Goal: Task Accomplishment & Management: Use online tool/utility

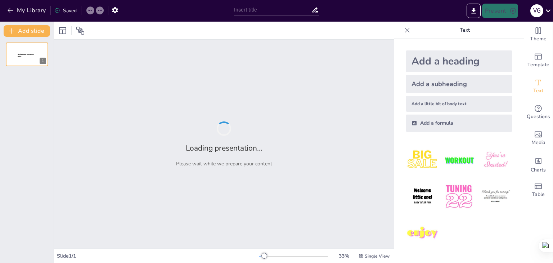
type input "Análisis Funcional y Espacial del Proyecto Arquitectónico en la [GEOGRAPHIC_DAT…"
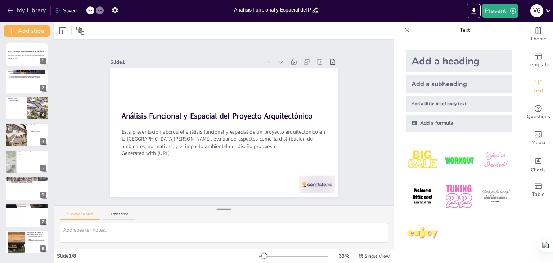
click at [218, 209] on div at bounding box center [224, 209] width 14 height 7
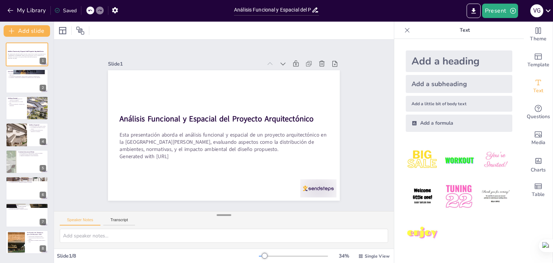
drag, startPoint x: 218, startPoint y: 209, endPoint x: 218, endPoint y: 217, distance: 8.3
click at [218, 217] on div at bounding box center [224, 214] width 14 height 7
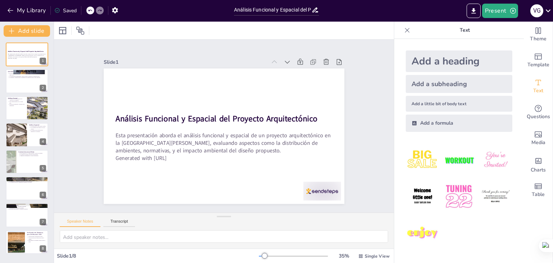
drag, startPoint x: 218, startPoint y: 217, endPoint x: 217, endPoint y: 222, distance: 5.1
click at [217, 222] on div "Speaker Notes Transcript" at bounding box center [224, 231] width 340 height 36
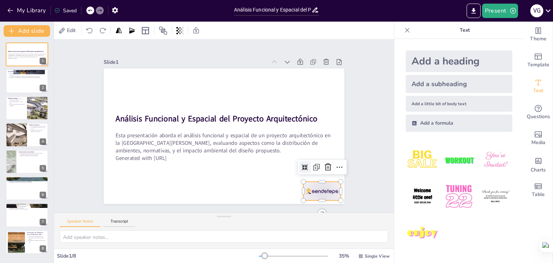
click at [286, 218] on div at bounding box center [265, 236] width 41 height 37
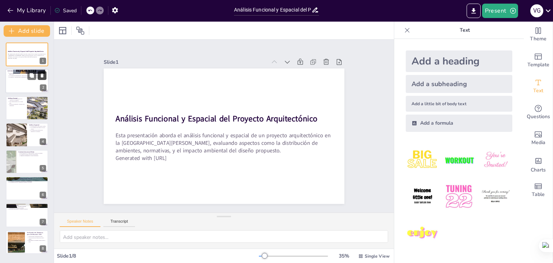
click at [43, 74] on icon at bounding box center [42, 76] width 3 height 4
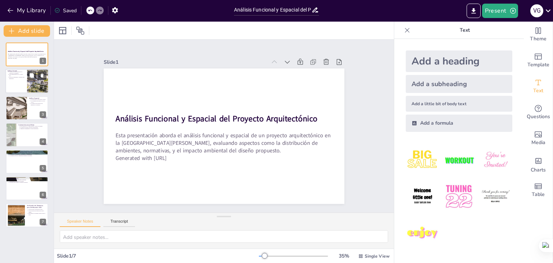
click at [28, 80] on div at bounding box center [38, 81] width 32 height 24
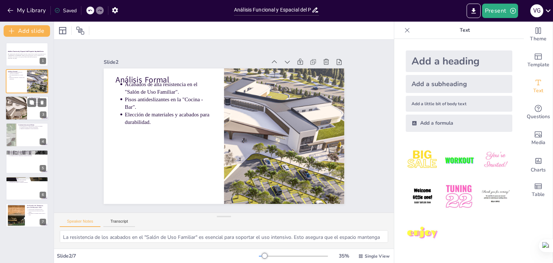
click at [17, 105] on div at bounding box center [16, 108] width 39 height 24
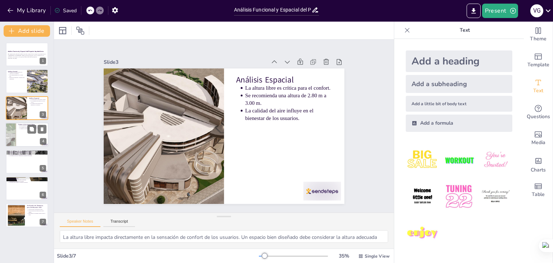
click at [16, 133] on div at bounding box center [26, 134] width 43 height 24
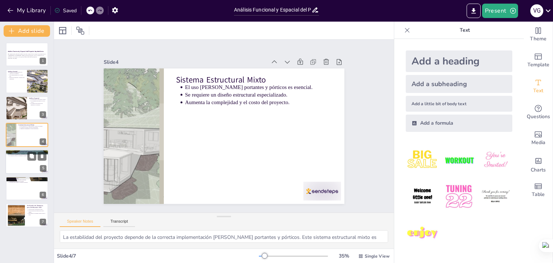
click at [14, 157] on div at bounding box center [26, 161] width 43 height 24
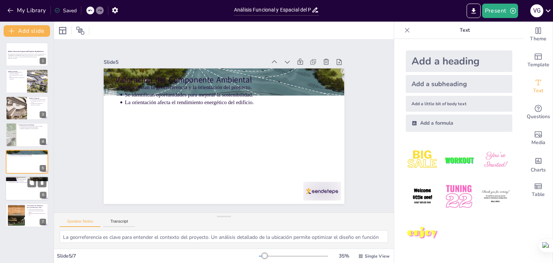
click at [18, 186] on div at bounding box center [26, 188] width 43 height 24
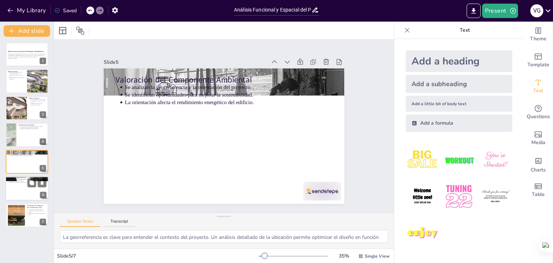
type textarea "La selección de materiales es un factor determinante en la huella ecológica del…"
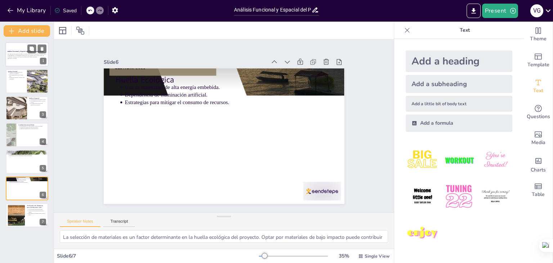
click at [19, 59] on div "Esta presentación aborda el análisis funcional y espacial de un proyecto arquit…" at bounding box center [27, 56] width 39 height 6
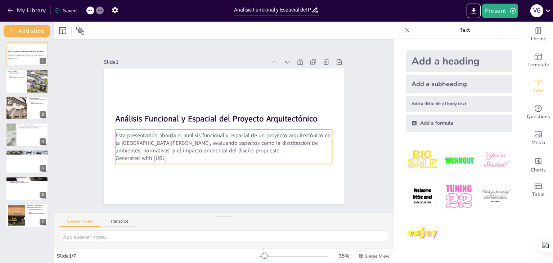
click at [187, 133] on p "Generated with [URL]" at bounding box center [214, 95] width 208 height 74
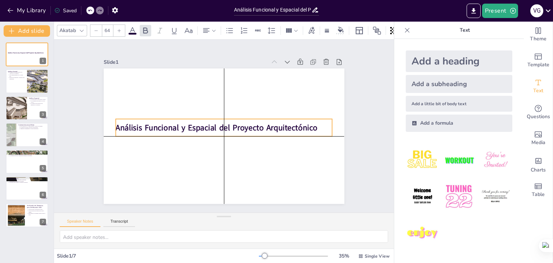
click at [174, 124] on strong "Análisis Funcional y Espacial del Proyecto Arquitectónico" at bounding box center [220, 120] width 92 height 189
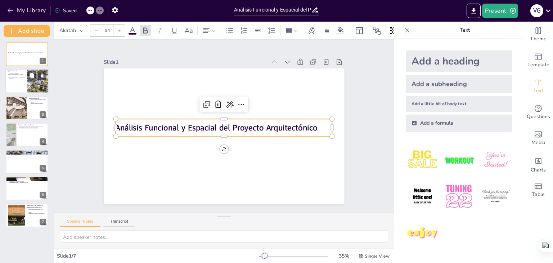
click at [15, 77] on p "Elección de materiales y acabados para durabilidad." at bounding box center [17, 78] width 16 height 3
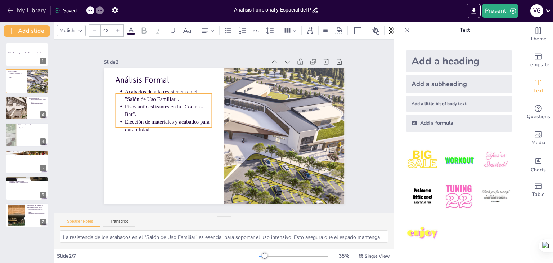
drag, startPoint x: 131, startPoint y: 90, endPoint x: 131, endPoint y: 97, distance: 7.2
click at [131, 97] on p "Acabados de alta resistencia en el "Salón de Uso Familiar"." at bounding box center [172, 89] width 88 height 24
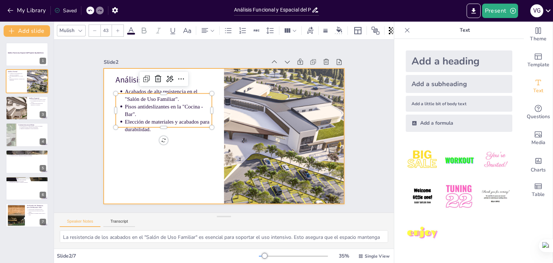
click at [123, 156] on div at bounding box center [214, 128] width 183 height 264
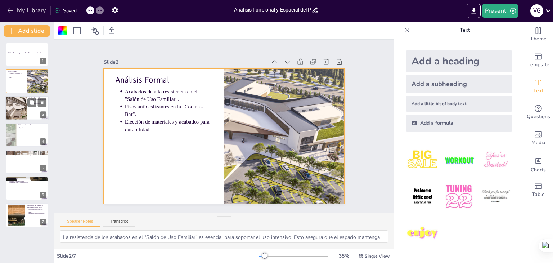
click at [30, 111] on div at bounding box center [26, 108] width 43 height 24
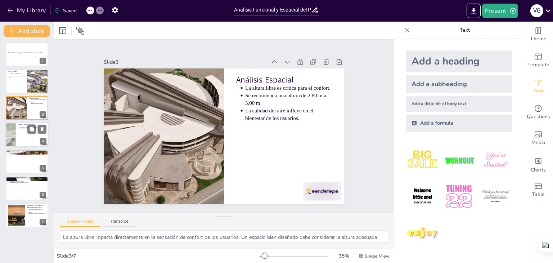
click at [24, 135] on div at bounding box center [26, 134] width 43 height 24
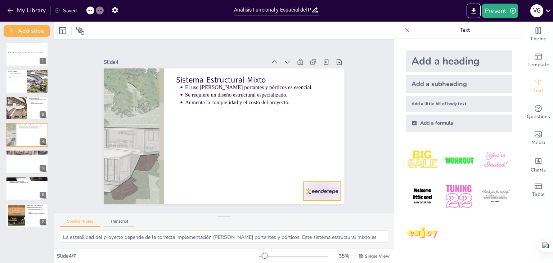
click at [130, 176] on div at bounding box center [109, 155] width 39 height 41
click at [27, 111] on div at bounding box center [16, 108] width 39 height 24
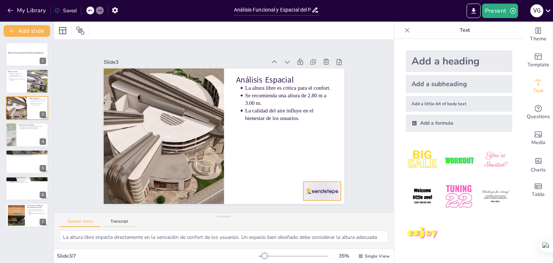
click at [194, 215] on div at bounding box center [181, 235] width 26 height 41
click at [23, 91] on div at bounding box center [26, 81] width 43 height 24
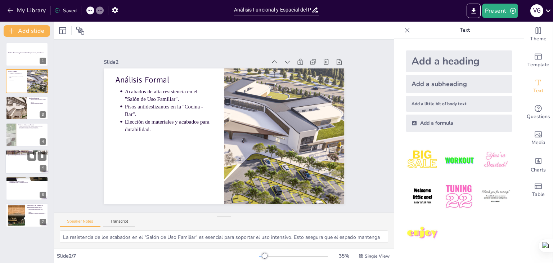
click at [27, 169] on div at bounding box center [26, 161] width 43 height 24
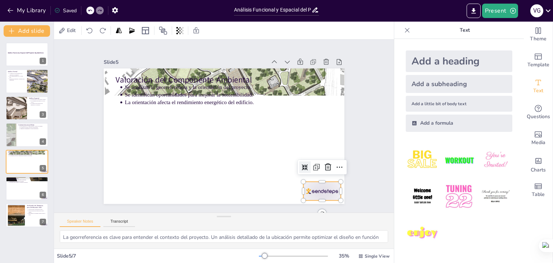
click at [161, 197] on div at bounding box center [149, 216] width 23 height 39
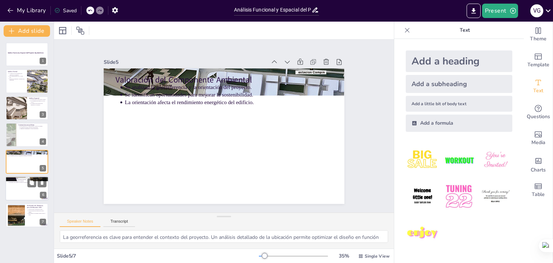
click at [15, 185] on div at bounding box center [26, 188] width 43 height 24
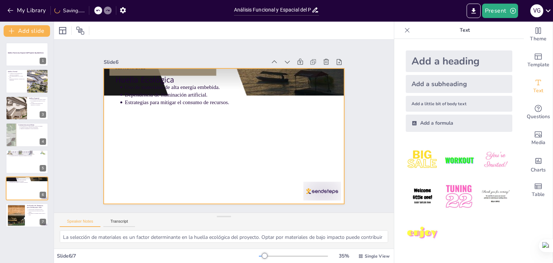
click at [298, 214] on div at bounding box center [277, 231] width 42 height 35
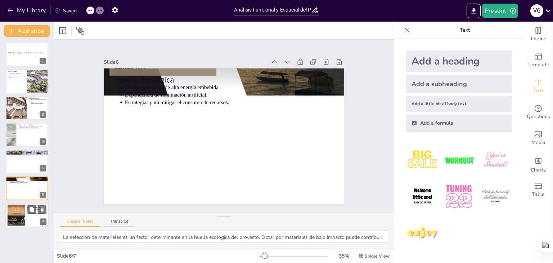
click at [27, 215] on ul "Criterios para la certificación LEED. Áreas de mejora en eficiencia del agua y …" at bounding box center [36, 212] width 19 height 7
type textarea "La certificación LEED es un estándar reconocido que promueve la sostenibilidad …"
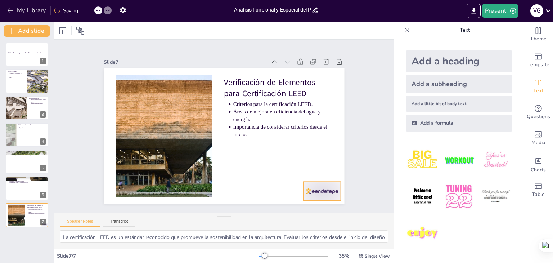
click at [318, 204] on div at bounding box center [297, 219] width 41 height 30
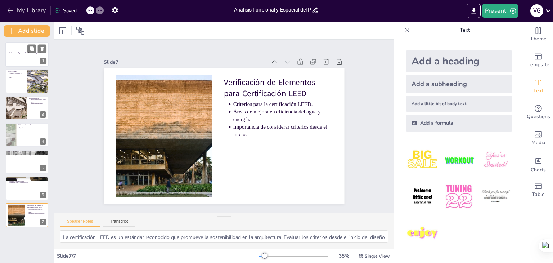
click at [26, 57] on div at bounding box center [26, 54] width 43 height 24
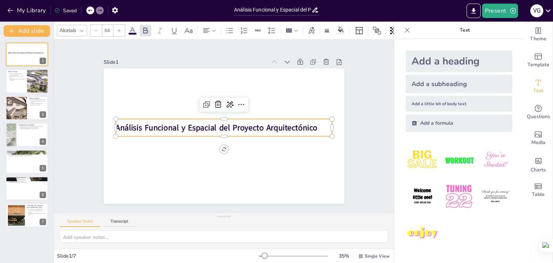
click at [192, 120] on strong "Análisis Funcional y Espacial del Proyecto Arquitectónico" at bounding box center [226, 118] width 92 height 189
click at [192, 121] on strong "Análisis Funcional y Espacial del Proyecto Arquitectónico" at bounding box center [228, 119] width 128 height 170
click at [205, 123] on strong "Análisis Funcional y Espacial del Proyecto Arquitectónico" at bounding box center [228, 119] width 128 height 170
click at [213, 123] on strong "Análisis Funcional y Espacial del Proyecto Arquitectónico" at bounding box center [222, 133] width 92 height 189
click at [213, 123] on strong "Análisis Funcional y Espacial del Proyecto Arquitectónico" at bounding box center [221, 133] width 110 height 180
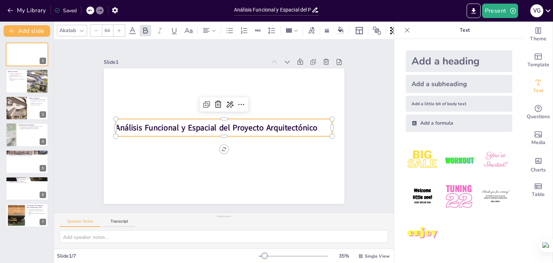
click at [212, 125] on strong "Análisis Funcional y Espacial del Proyecto Arquitectónico" at bounding box center [217, 128] width 202 height 32
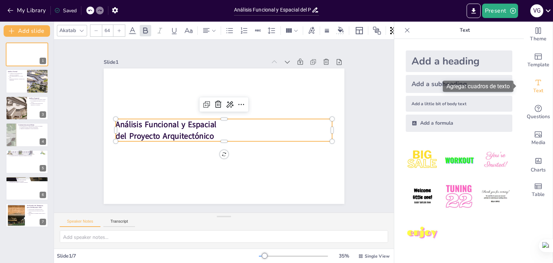
click at [534, 94] on span "Text" at bounding box center [539, 91] width 10 height 8
click at [431, 122] on div "Add a formula" at bounding box center [459, 123] width 107 height 17
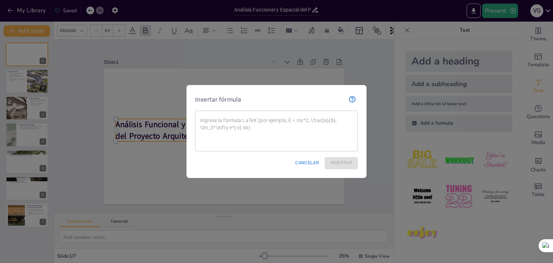
click at [351, 62] on div at bounding box center [276, 131] width 553 height 263
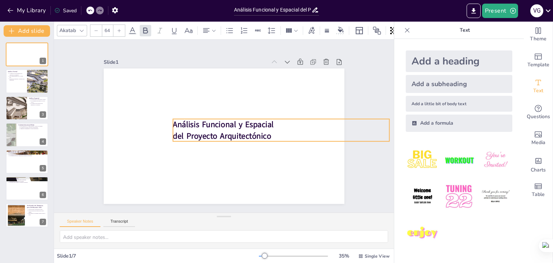
drag, startPoint x: 253, startPoint y: 126, endPoint x: 310, endPoint y: 126, distance: 57.3
click at [262, 126] on p "Análisis Funcional y Espacial" at bounding box center [184, 84] width 153 height 169
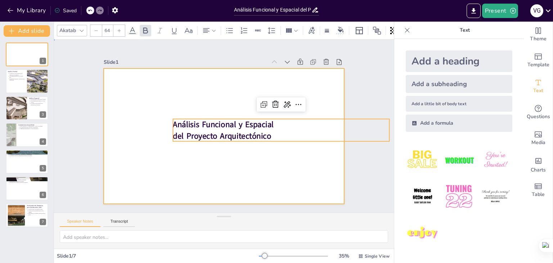
click at [117, 124] on div at bounding box center [219, 135] width 275 height 222
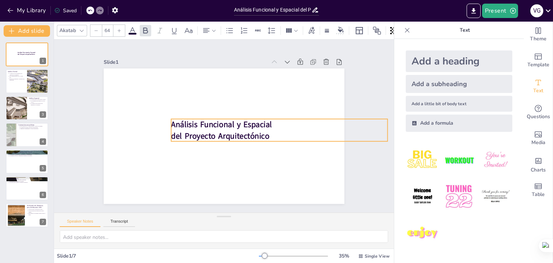
click at [185, 130] on strong "del Proyecto Arquitectónico" at bounding box center [224, 115] width 97 height 41
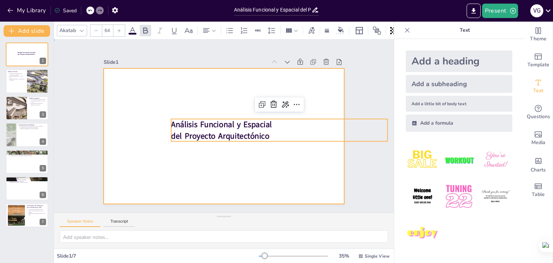
click at [117, 116] on div at bounding box center [214, 129] width 203 height 271
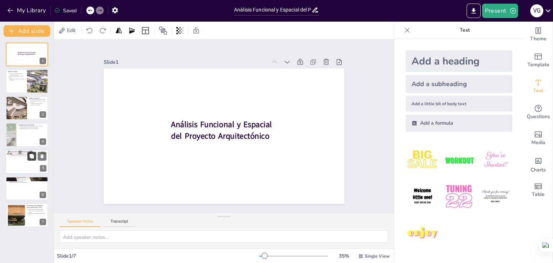
click at [36, 158] on button at bounding box center [31, 156] width 9 height 9
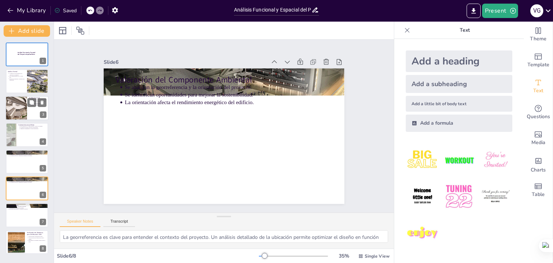
click at [13, 107] on div at bounding box center [16, 108] width 39 height 24
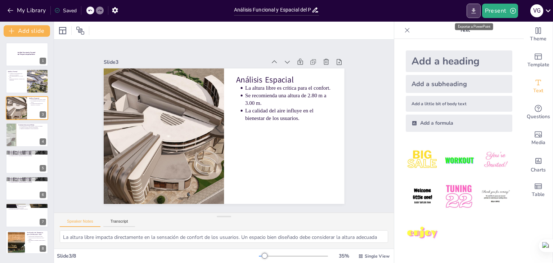
click at [470, 12] on button "Export to PowerPoint" at bounding box center [474, 11] width 14 height 14
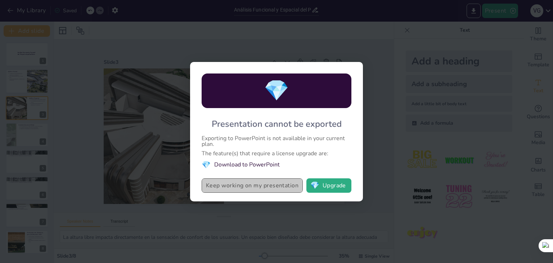
click at [246, 182] on button "Keep working on my presentation" at bounding box center [252, 185] width 101 height 14
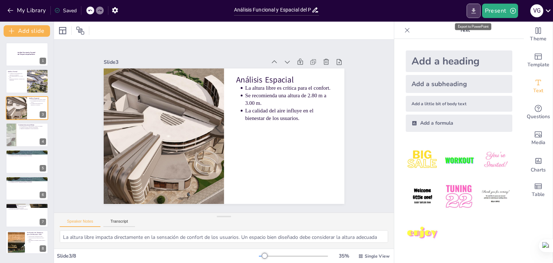
click at [474, 13] on icon "Export to PowerPoint" at bounding box center [474, 10] width 4 height 5
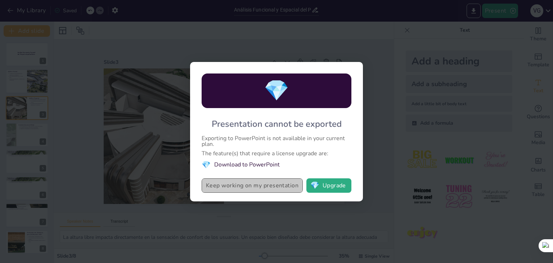
click at [276, 183] on button "Keep working on my presentation" at bounding box center [252, 185] width 101 height 14
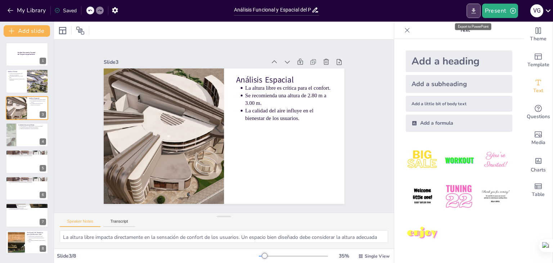
click at [478, 13] on button "Export to PowerPoint" at bounding box center [474, 11] width 14 height 14
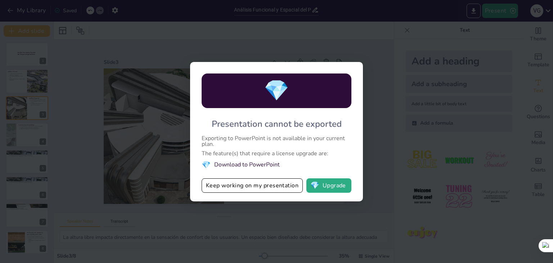
click at [337, 37] on div "💎 Presentation cannot be exported Exporting to PowerPoint is not available in y…" at bounding box center [276, 131] width 553 height 263
drag, startPoint x: 226, startPoint y: 0, endPoint x: 226, endPoint y: 6, distance: 6.1
click at [226, 5] on div "💎 Presentation cannot be exported Exporting to PowerPoint is not available in y…" at bounding box center [276, 131] width 553 height 263
click at [123, 71] on div "💎 Presentation cannot be exported Exporting to PowerPoint is not available in y…" at bounding box center [276, 131] width 553 height 263
click at [225, 189] on button "Keep working on my presentation" at bounding box center [252, 185] width 101 height 14
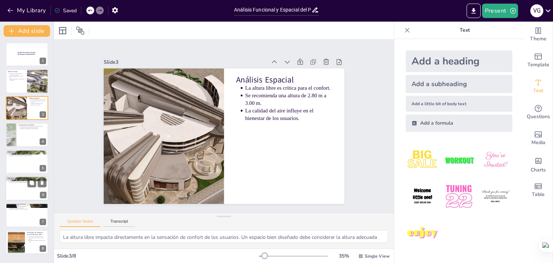
drag, startPoint x: 27, startPoint y: 178, endPoint x: 31, endPoint y: 197, distance: 20.1
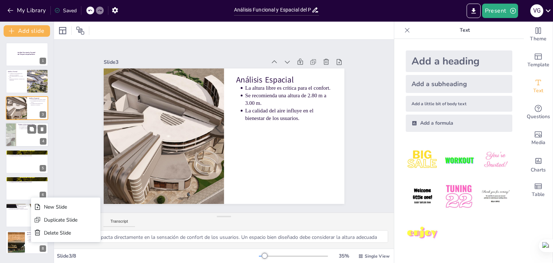
click at [19, 137] on div at bounding box center [26, 134] width 43 height 24
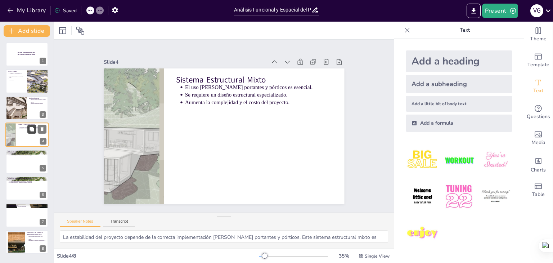
click at [34, 130] on icon at bounding box center [31, 129] width 5 height 5
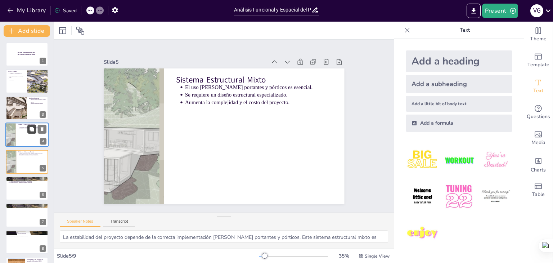
scroll to position [12, 0]
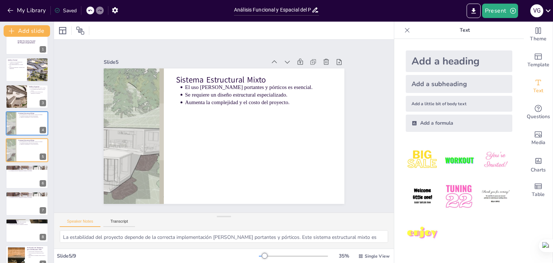
click at [92, 10] on icon at bounding box center [90, 10] width 4 height 4
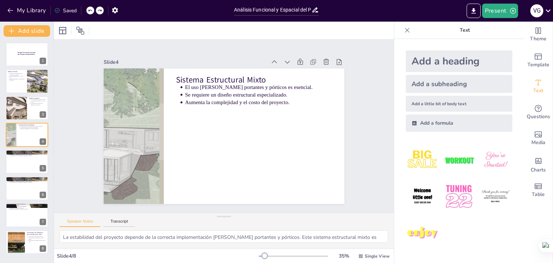
scroll to position [0, 0]
click at [24, 165] on div at bounding box center [26, 161] width 43 height 24
type textarea "La georreferencia es clave para entender el contexto del proyecto. Un análisis …"
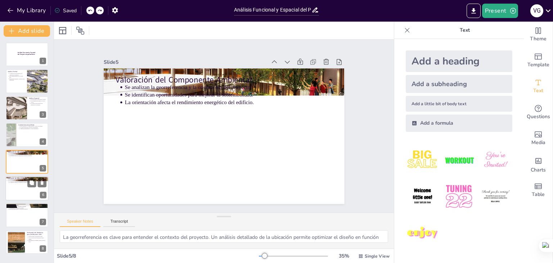
click at [22, 192] on div at bounding box center [26, 188] width 43 height 24
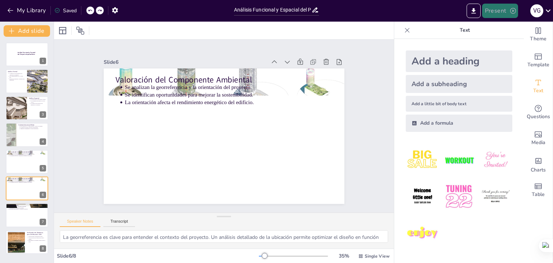
click at [490, 8] on button "Present" at bounding box center [500, 11] width 36 height 14
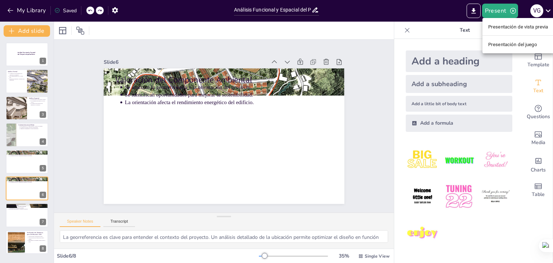
click at [476, 10] on div at bounding box center [276, 131] width 553 height 263
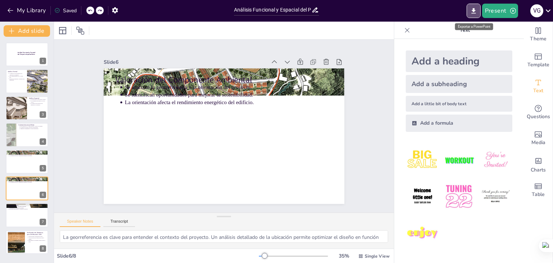
click at [476, 10] on icon "Export to PowerPoint" at bounding box center [474, 10] width 4 height 5
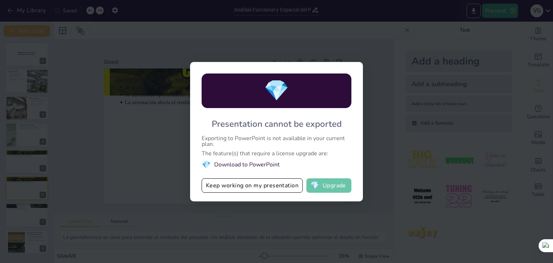
click at [321, 185] on button "💎 Upgrade" at bounding box center [329, 185] width 45 height 14
